Goal: Information Seeking & Learning: Learn about a topic

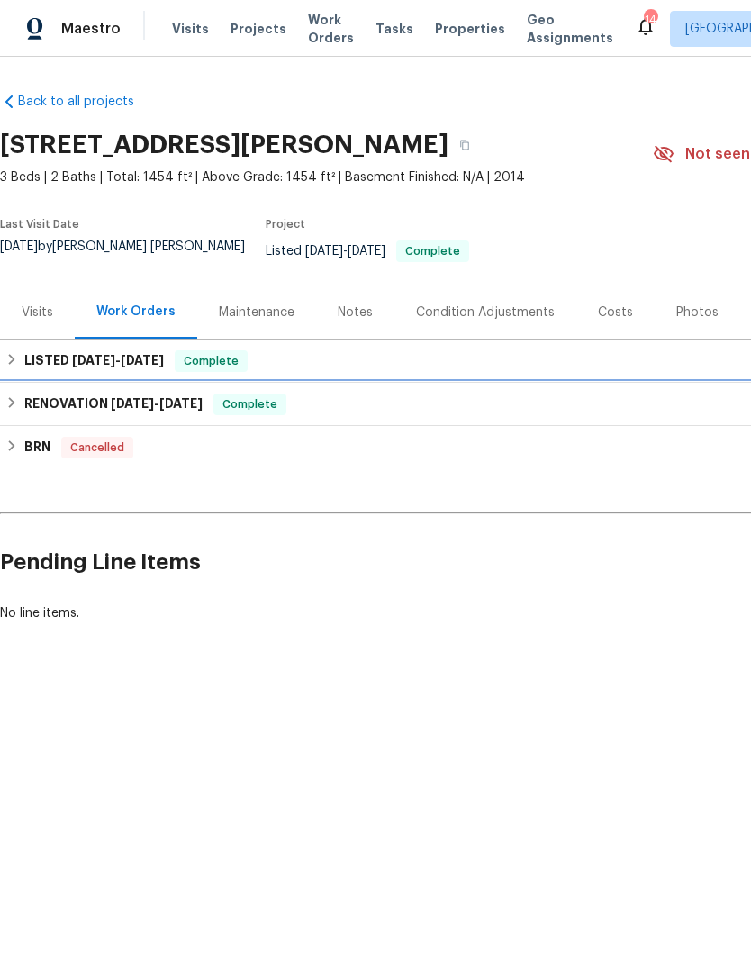
click at [87, 413] on h6 "RENOVATION [DATE] - [DATE]" at bounding box center [113, 405] width 178 height 22
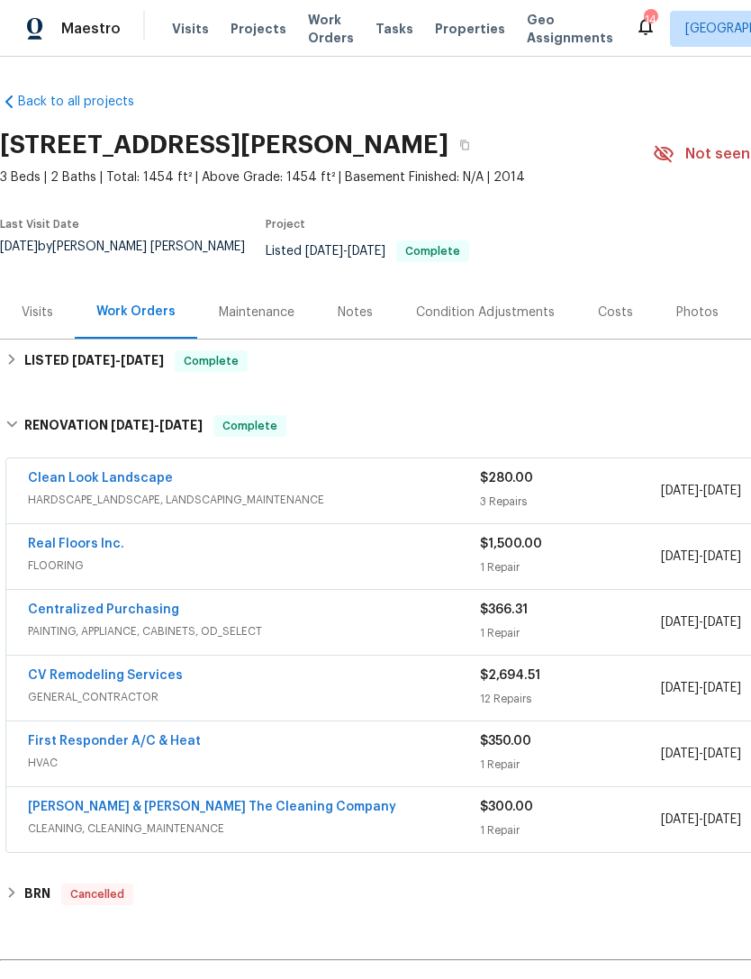
click at [321, 557] on div "Real Floors Inc." at bounding box center [254, 546] width 452 height 22
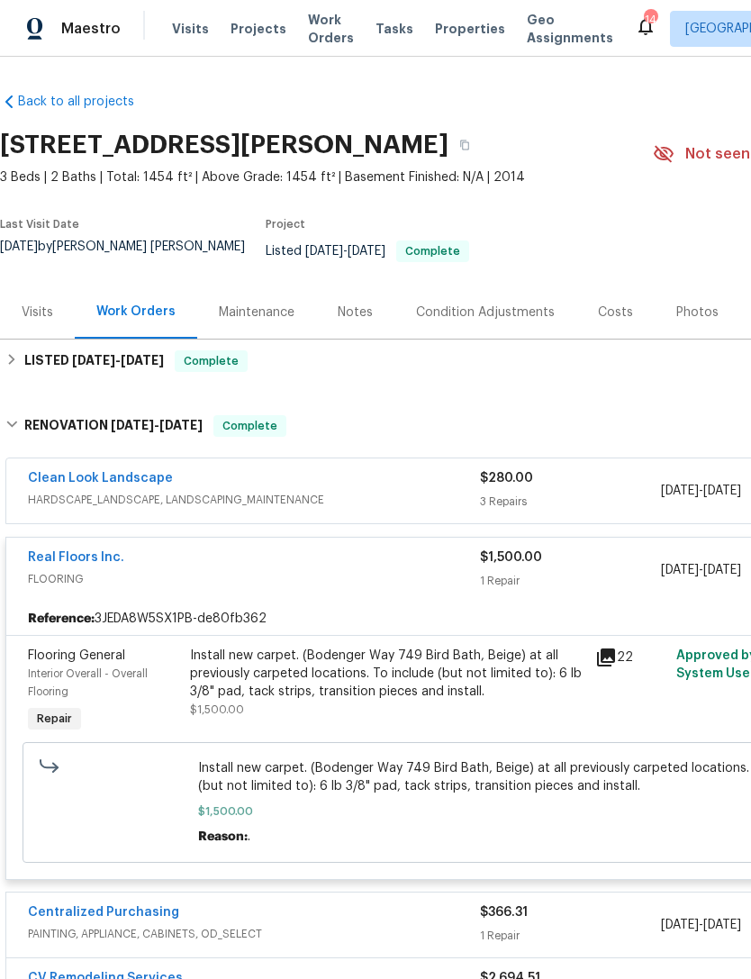
click at [275, 584] on span "FLOORING" at bounding box center [254, 579] width 452 height 18
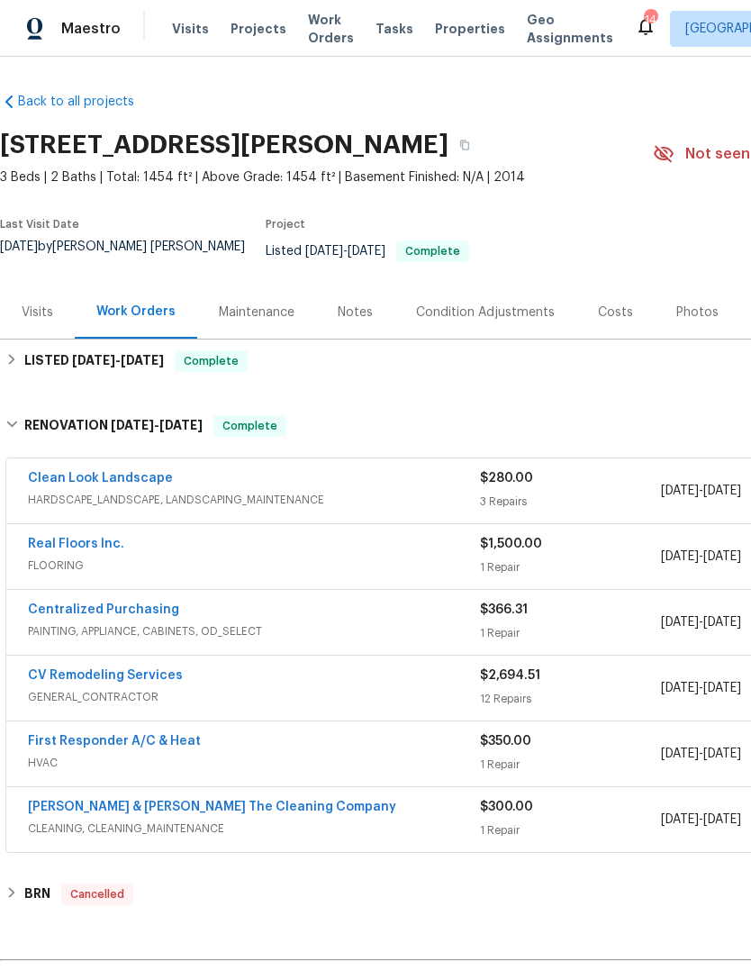
click at [233, 683] on div "CV Remodeling Services" at bounding box center [254, 677] width 452 height 22
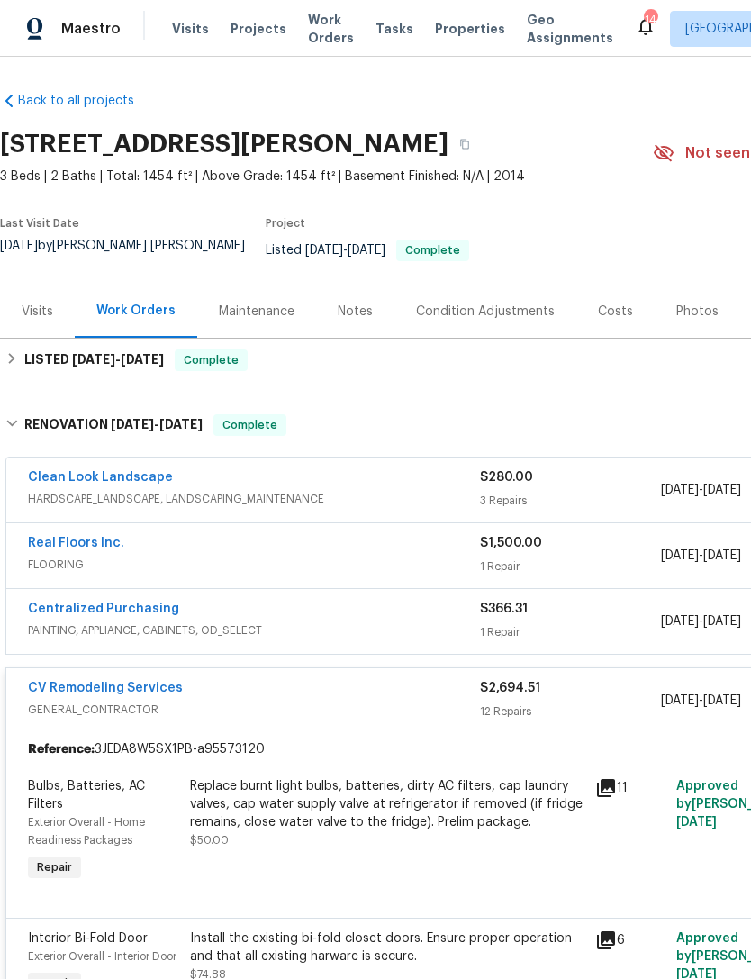
scroll to position [1, 0]
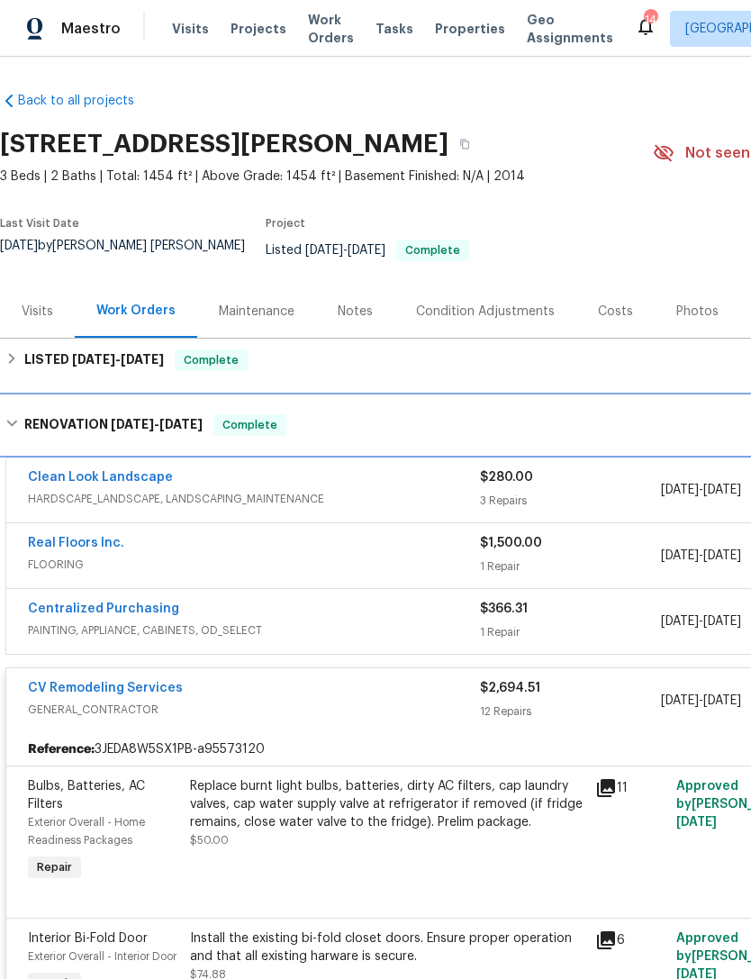
click at [318, 411] on div "RENOVATION 4/2/25 - 4/7/25 Complete" at bounding box center [509, 425] width 1018 height 58
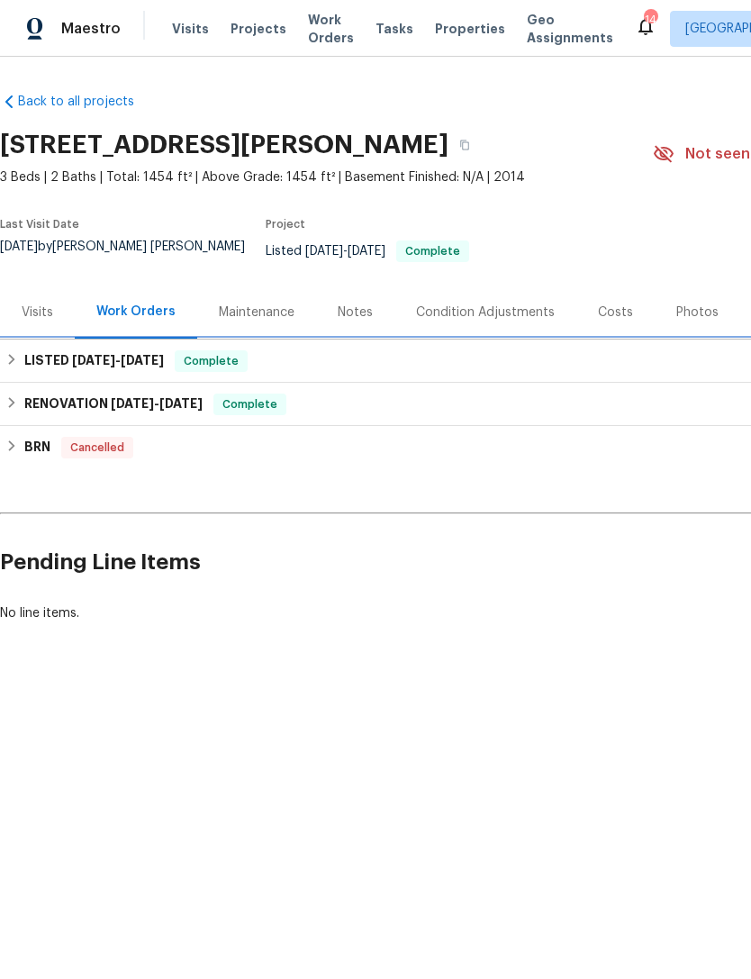
click at [336, 358] on div "LISTED 4/9/25 - 4/10/25 Complete" at bounding box center [508, 361] width 1007 height 22
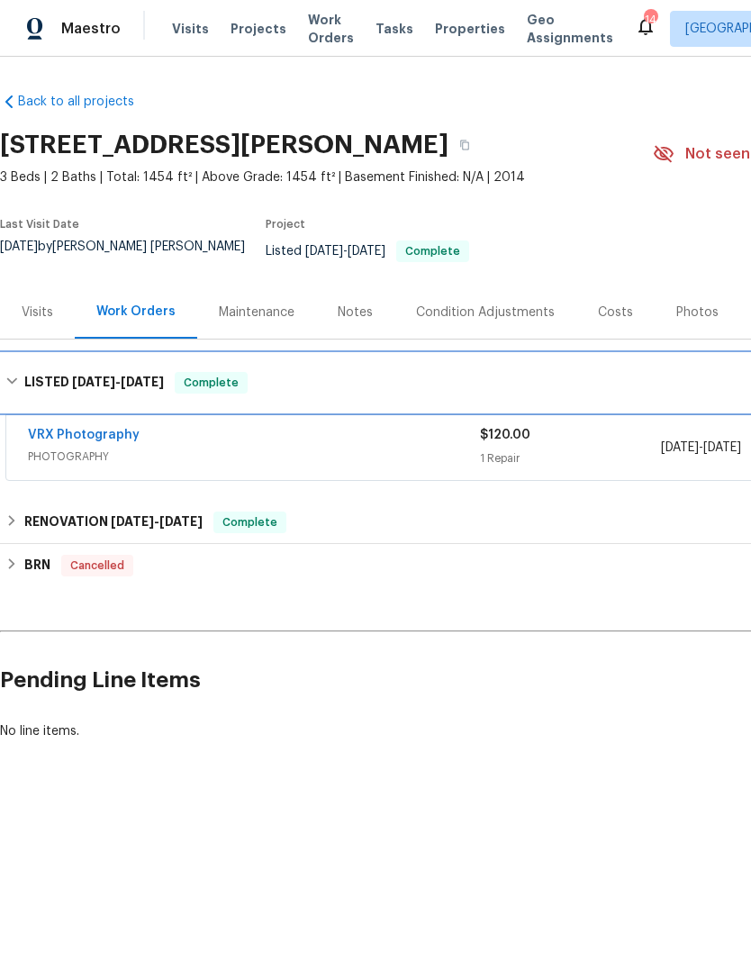
click at [386, 387] on div "LISTED 4/9/25 - 4/10/25 Complete" at bounding box center [508, 383] width 1007 height 22
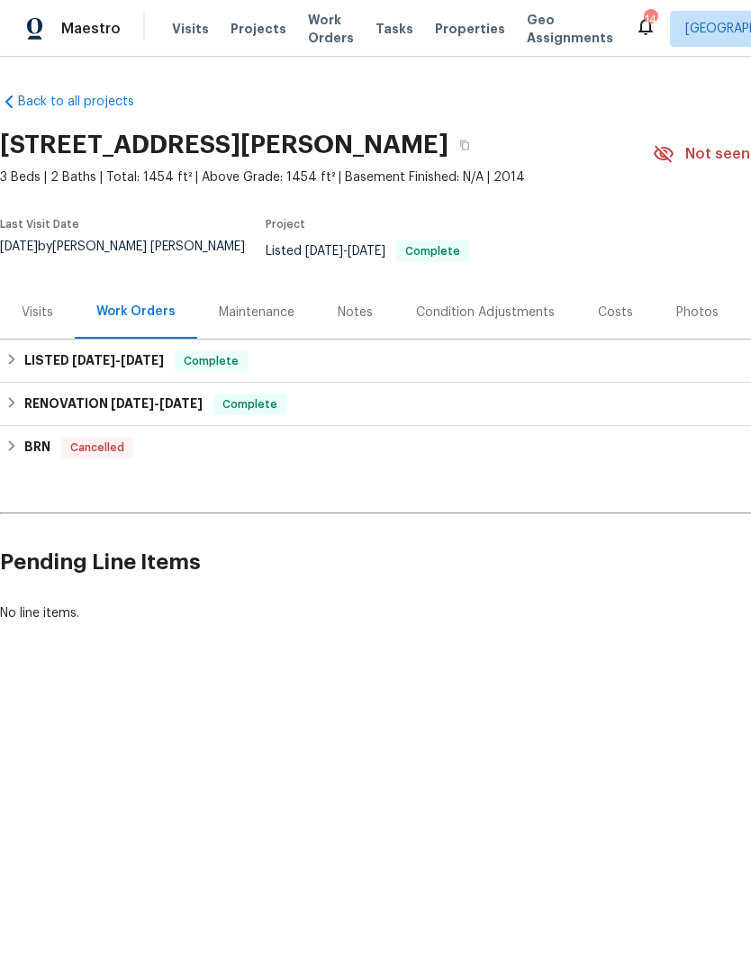
click at [460, 32] on span "Properties" at bounding box center [470, 29] width 70 height 18
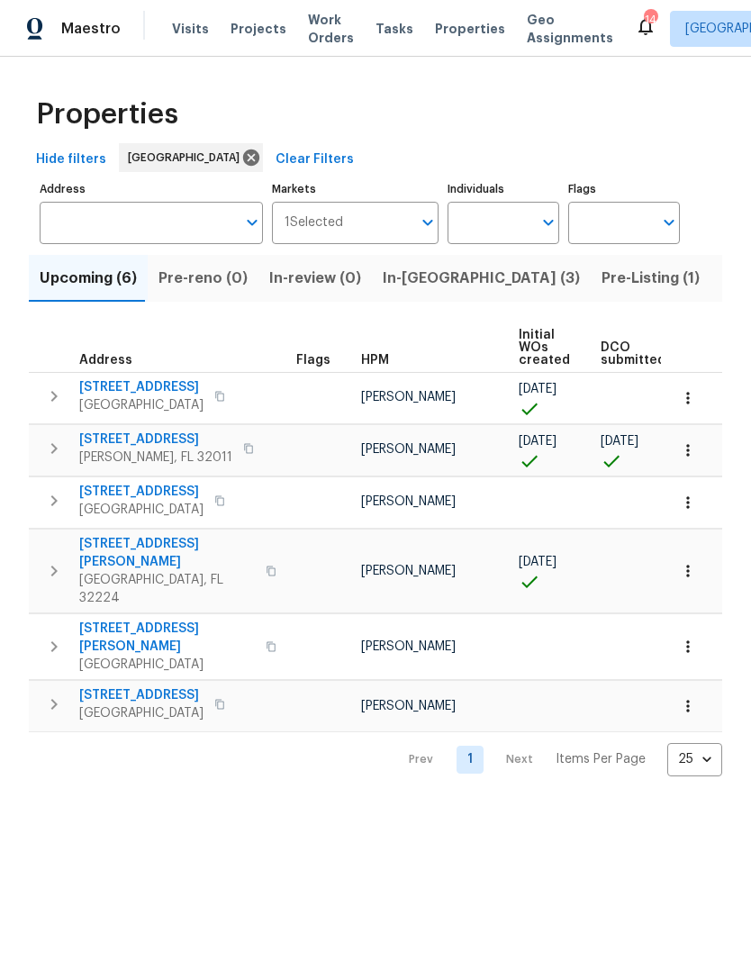
click at [374, 367] on span "HPM" at bounding box center [375, 360] width 28 height 13
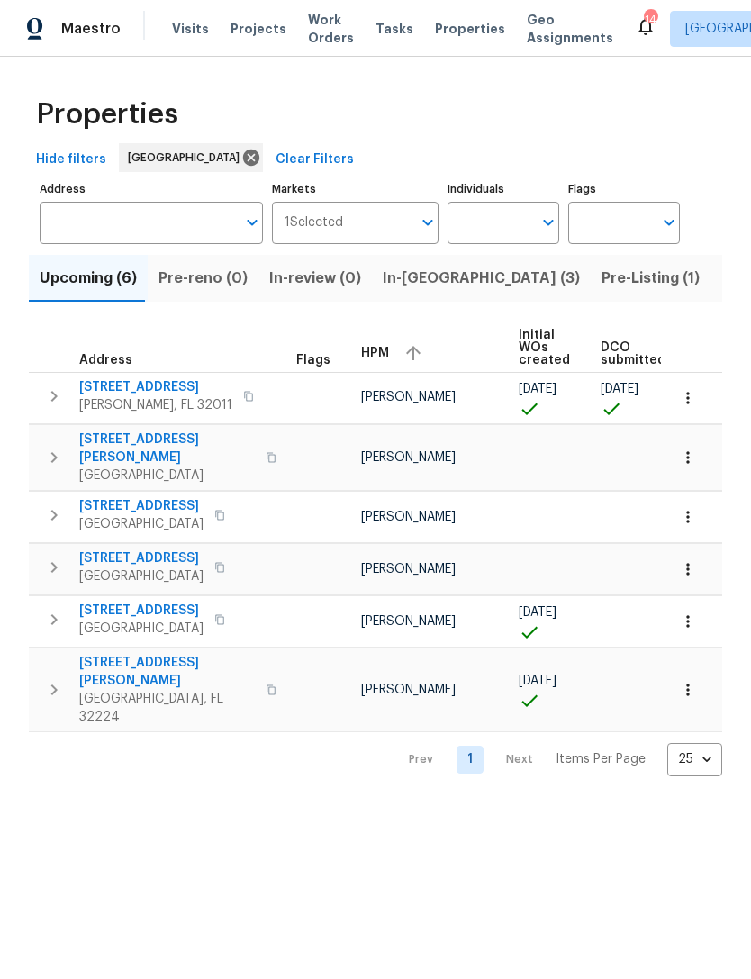
click at [396, 291] on span "In-reno (3)" at bounding box center [481, 278] width 197 height 25
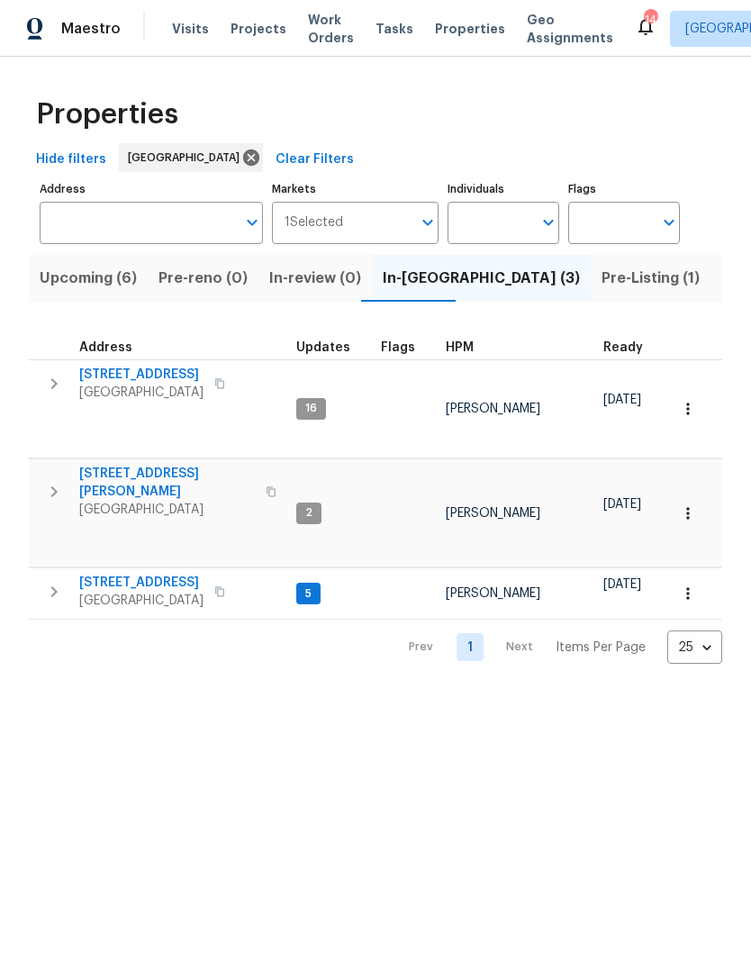
click at [454, 354] on span "HPM" at bounding box center [460, 347] width 28 height 13
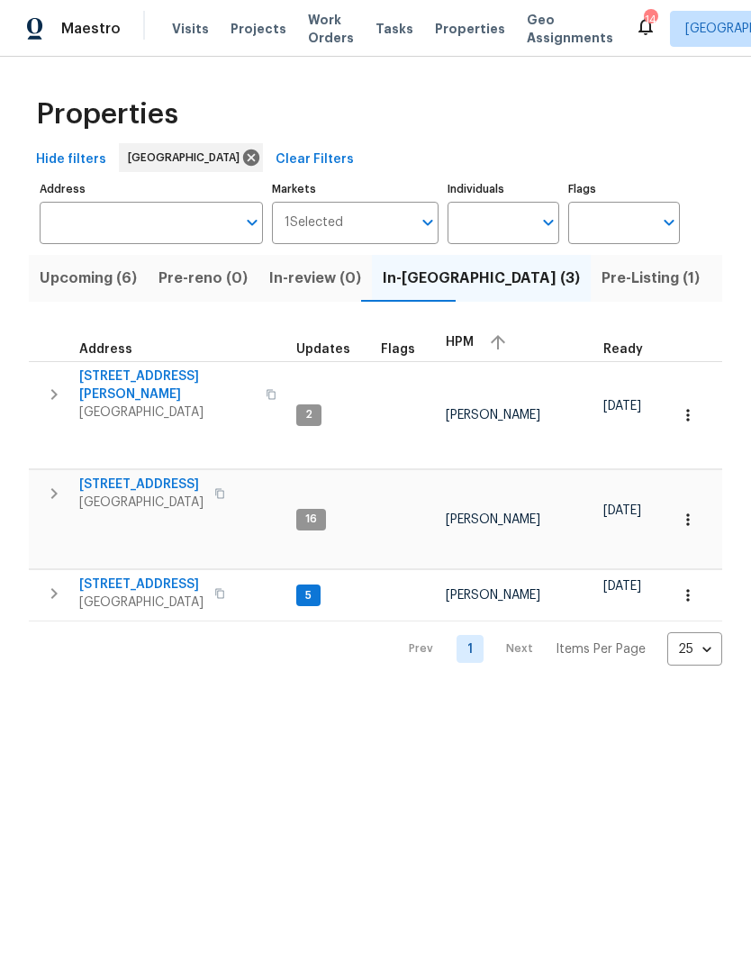
click at [167, 493] on span "Jacksonville, FL 32216" at bounding box center [141, 502] width 124 height 18
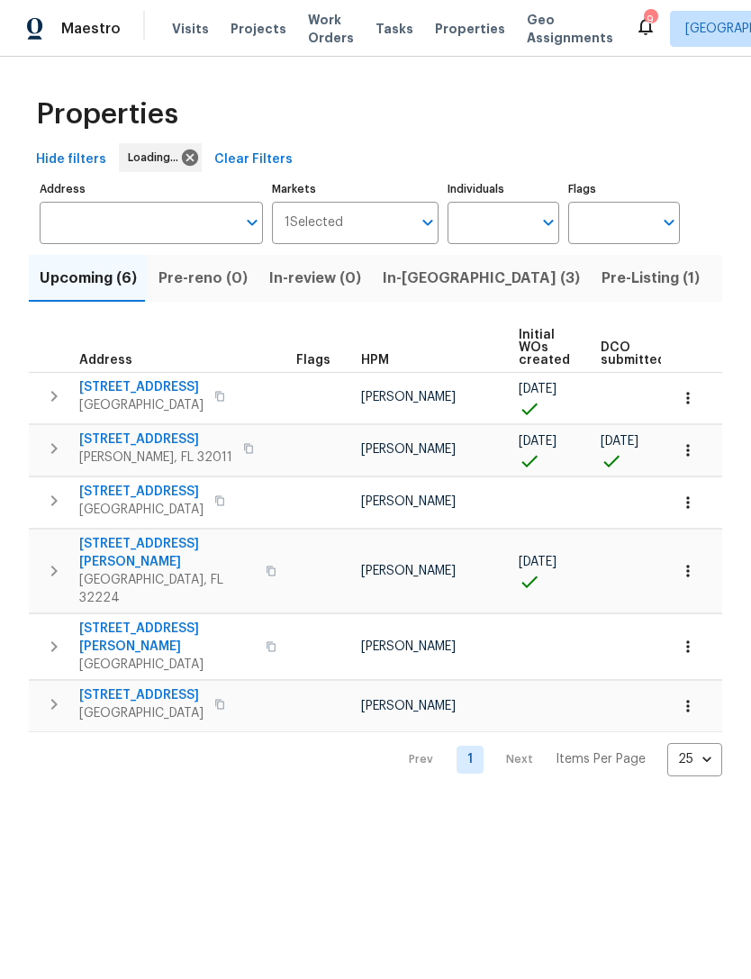
click at [721, 291] on span "Listed (69)" at bounding box center [760, 278] width 78 height 25
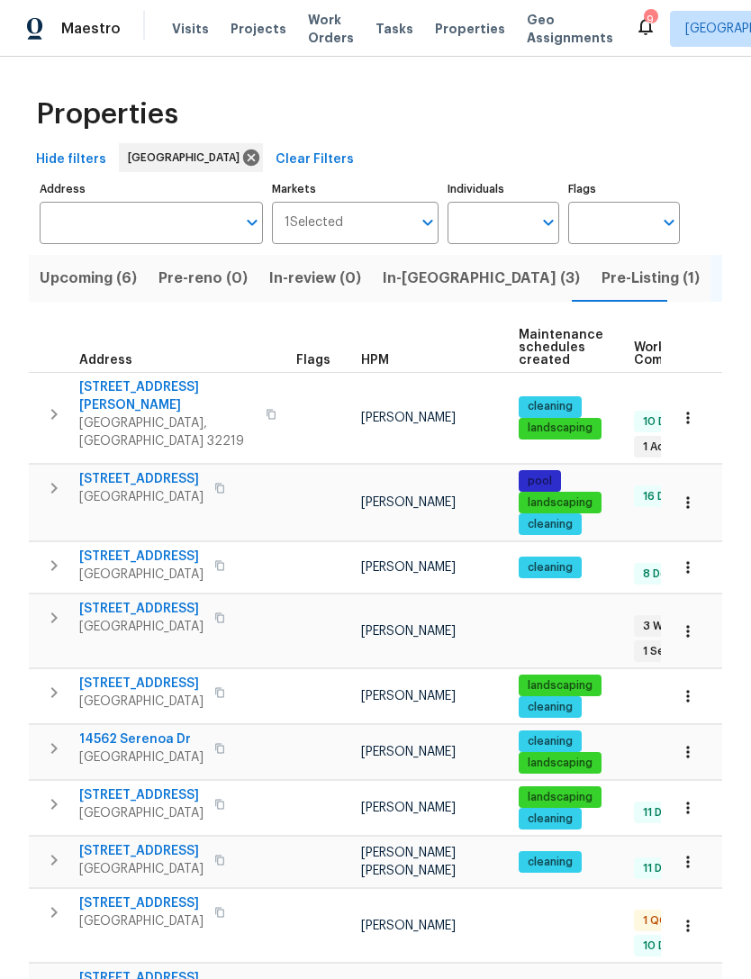
click at [361, 367] on span "HPM" at bounding box center [375, 360] width 28 height 13
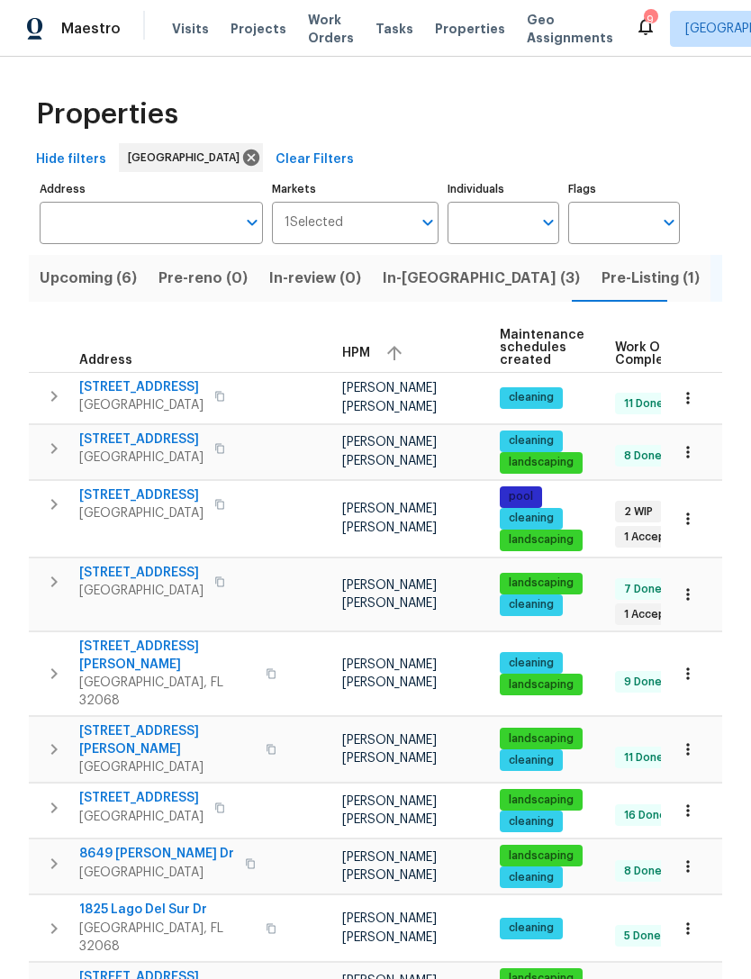
scroll to position [0, 73]
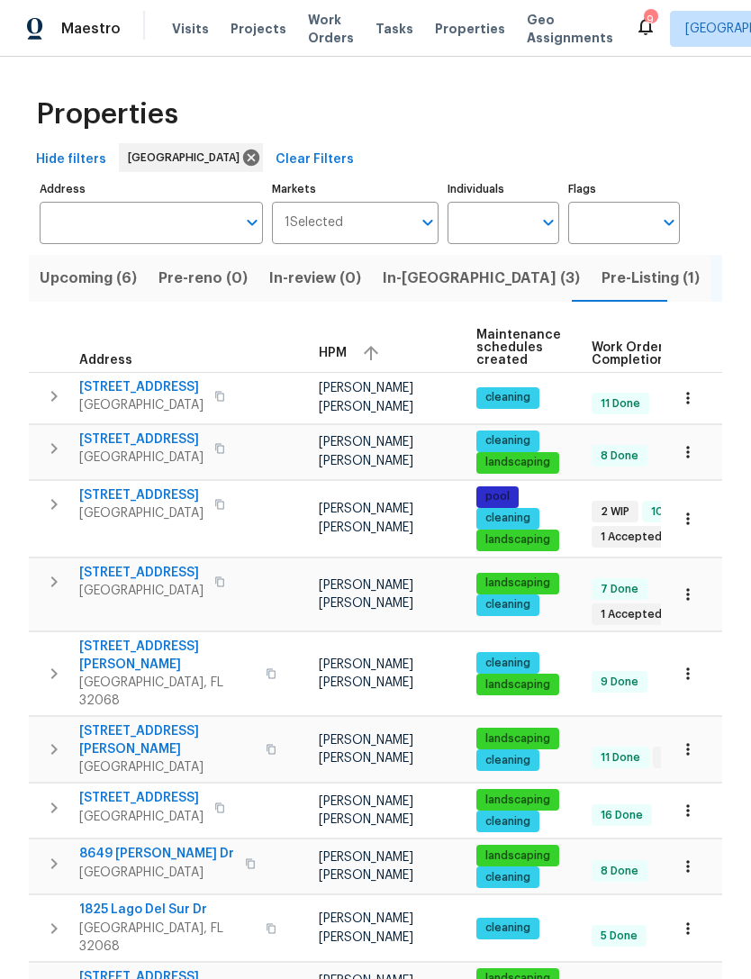
click at [683, 857] on icon "button" at bounding box center [688, 866] width 18 height 18
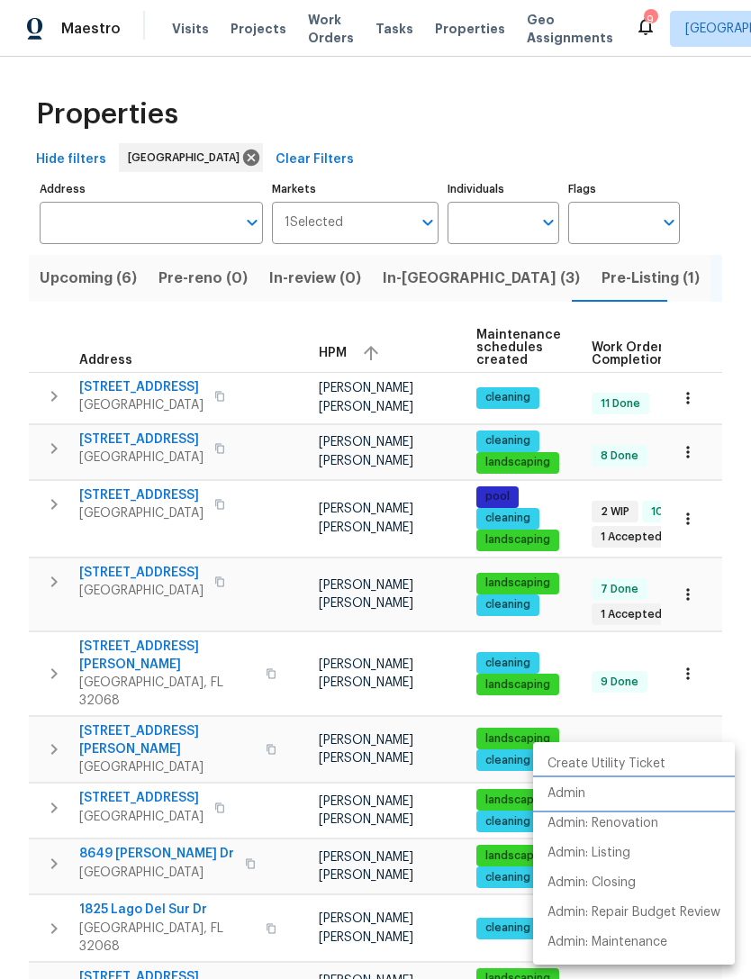
click at [610, 795] on li "Admin" at bounding box center [634, 794] width 202 height 30
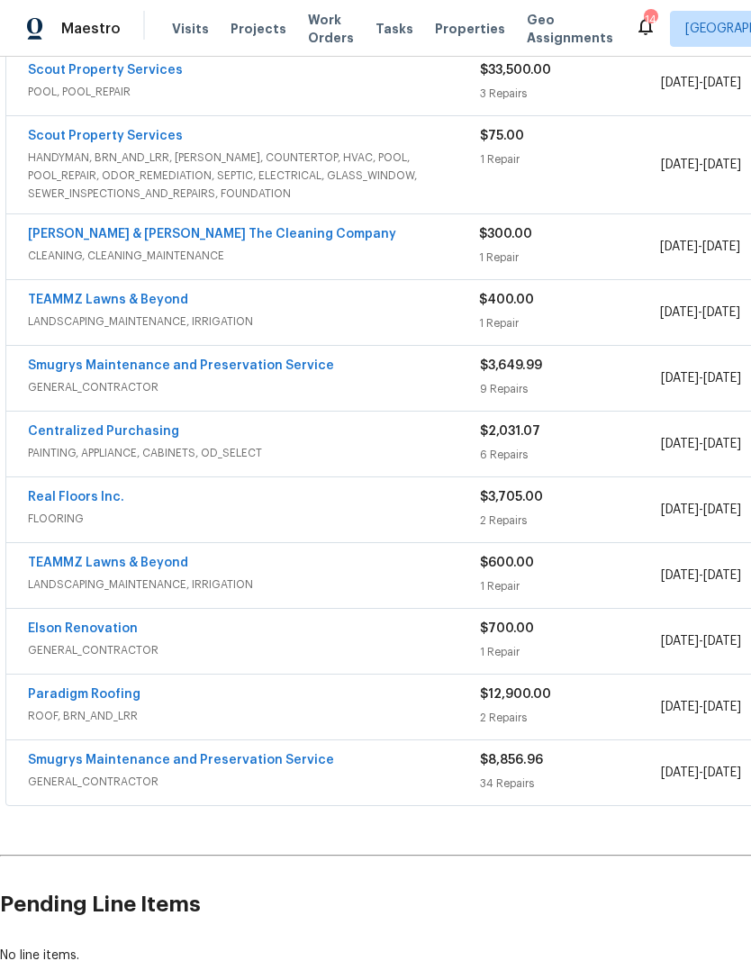
scroll to position [550, 0]
click at [358, 640] on div "Elson Renovation" at bounding box center [254, 630] width 452 height 22
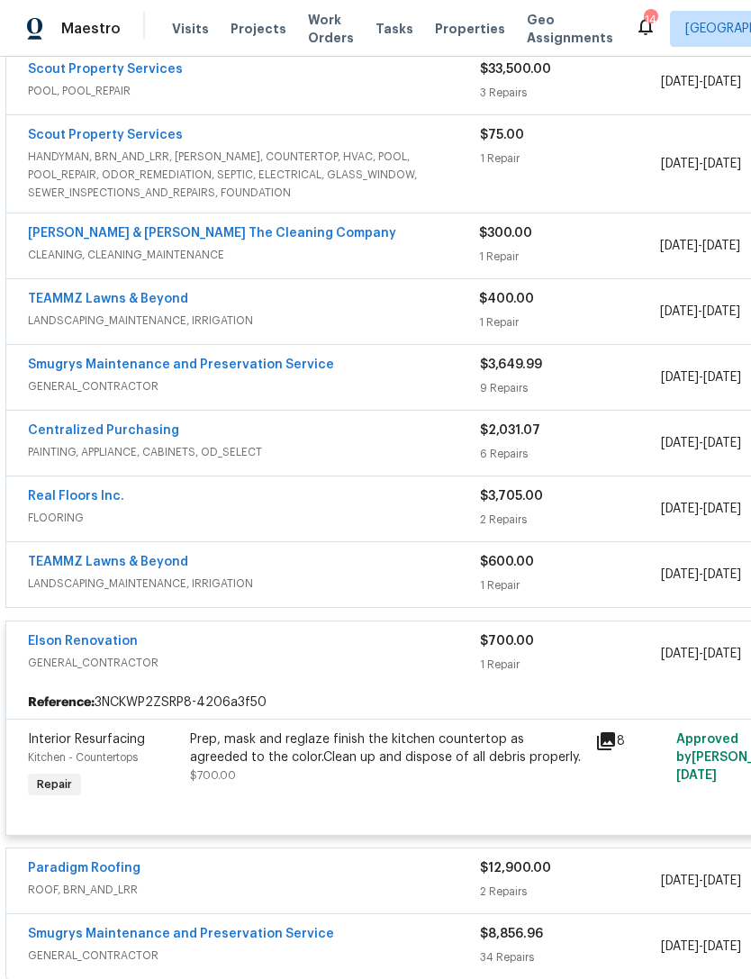
click at [345, 654] on div "Elson Renovation" at bounding box center [254, 643] width 452 height 22
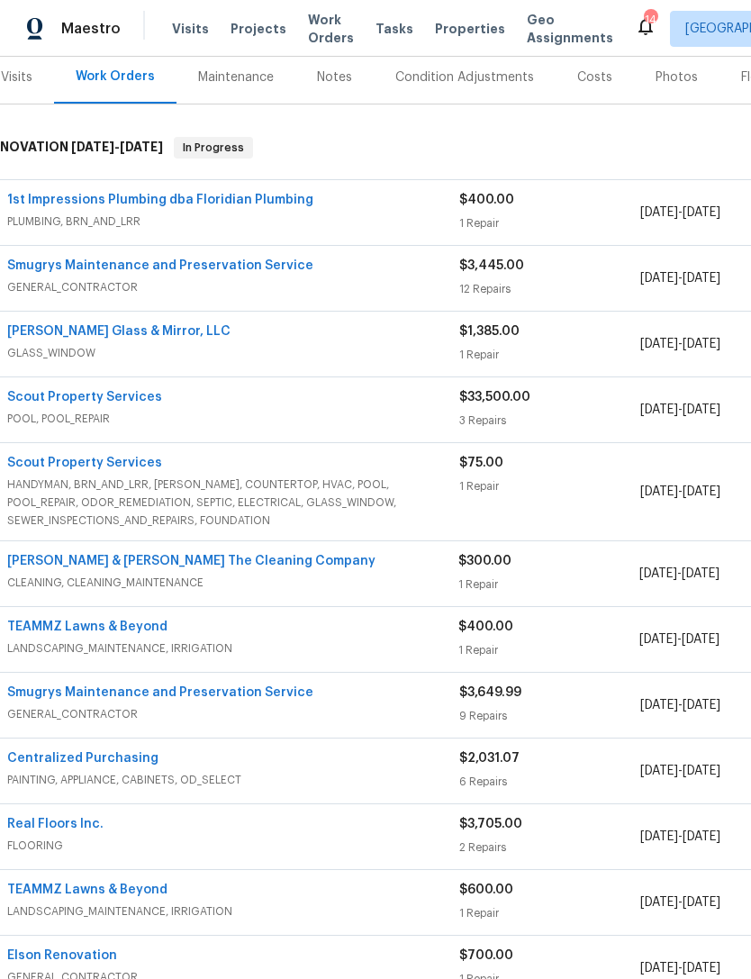
scroll to position [223, 21]
click at [667, 86] on div "Photos" at bounding box center [677, 77] width 42 height 18
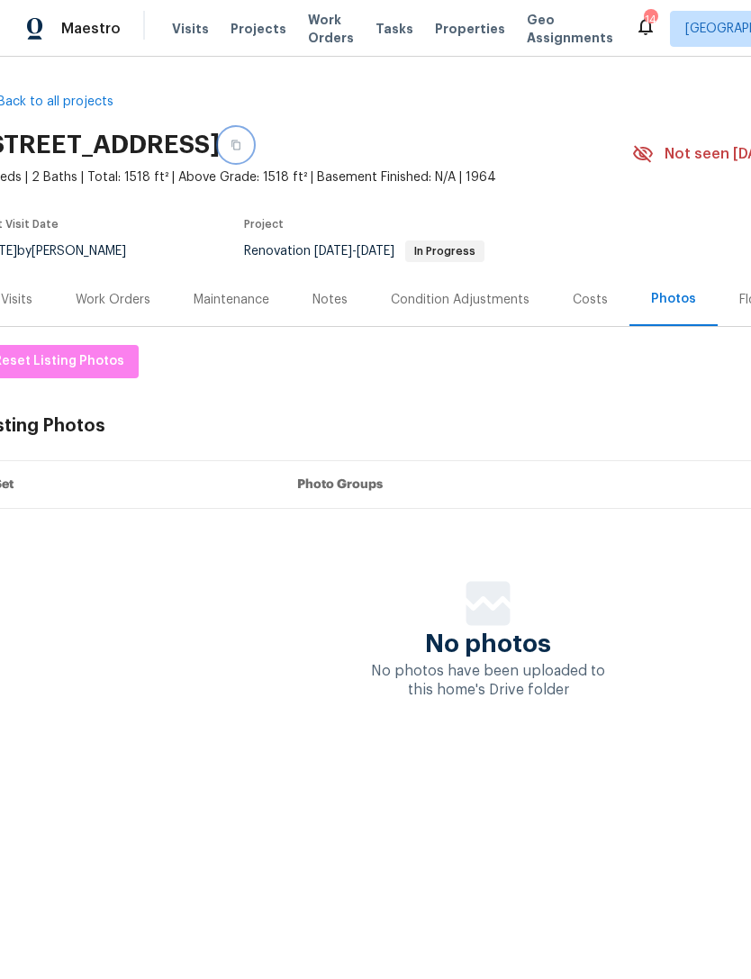
click at [241, 150] on icon "button" at bounding box center [236, 145] width 11 height 11
